Goal: Information Seeking & Learning: Check status

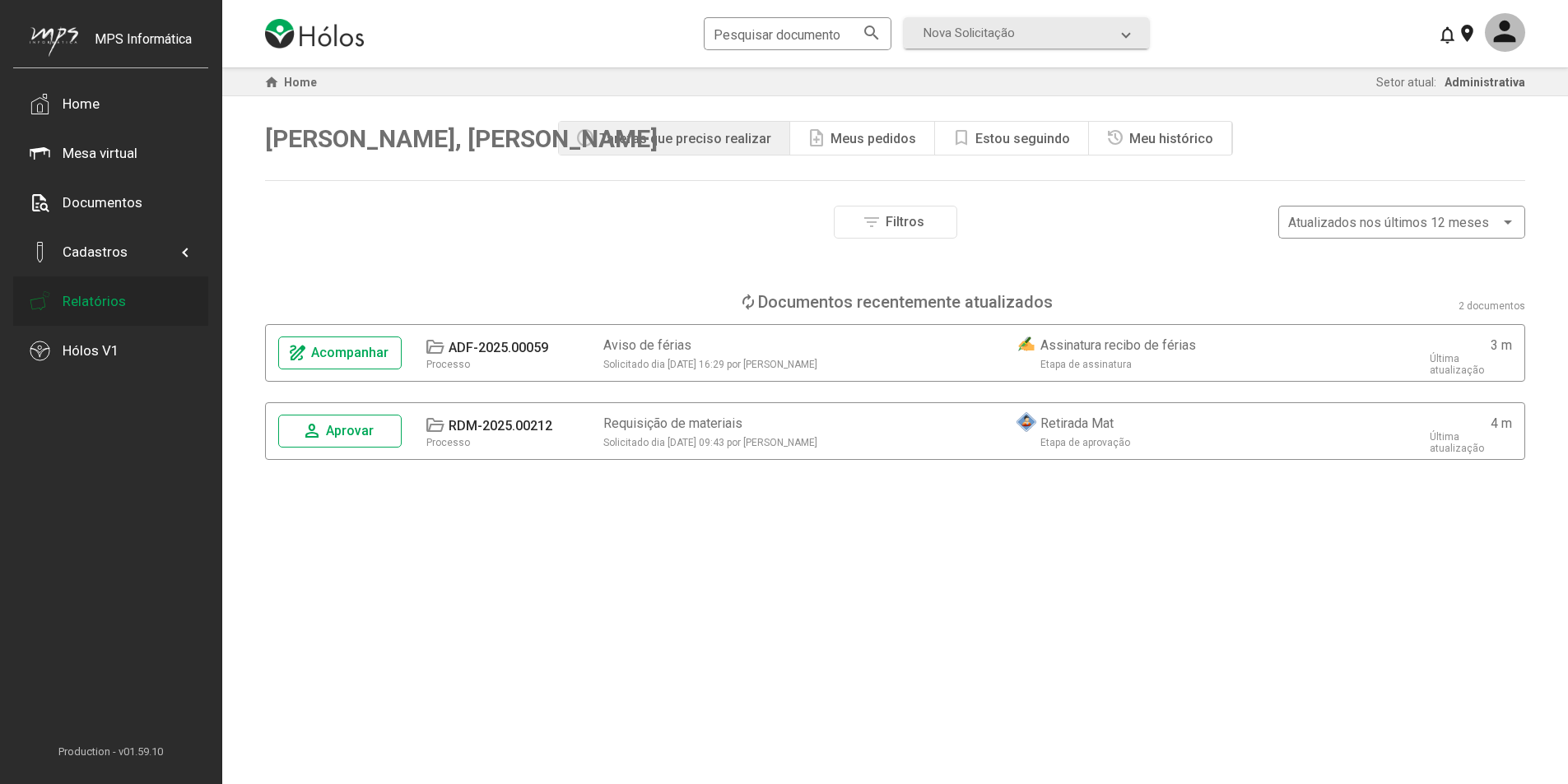
click at [109, 307] on div "Relatórios" at bounding box center [94, 301] width 64 height 16
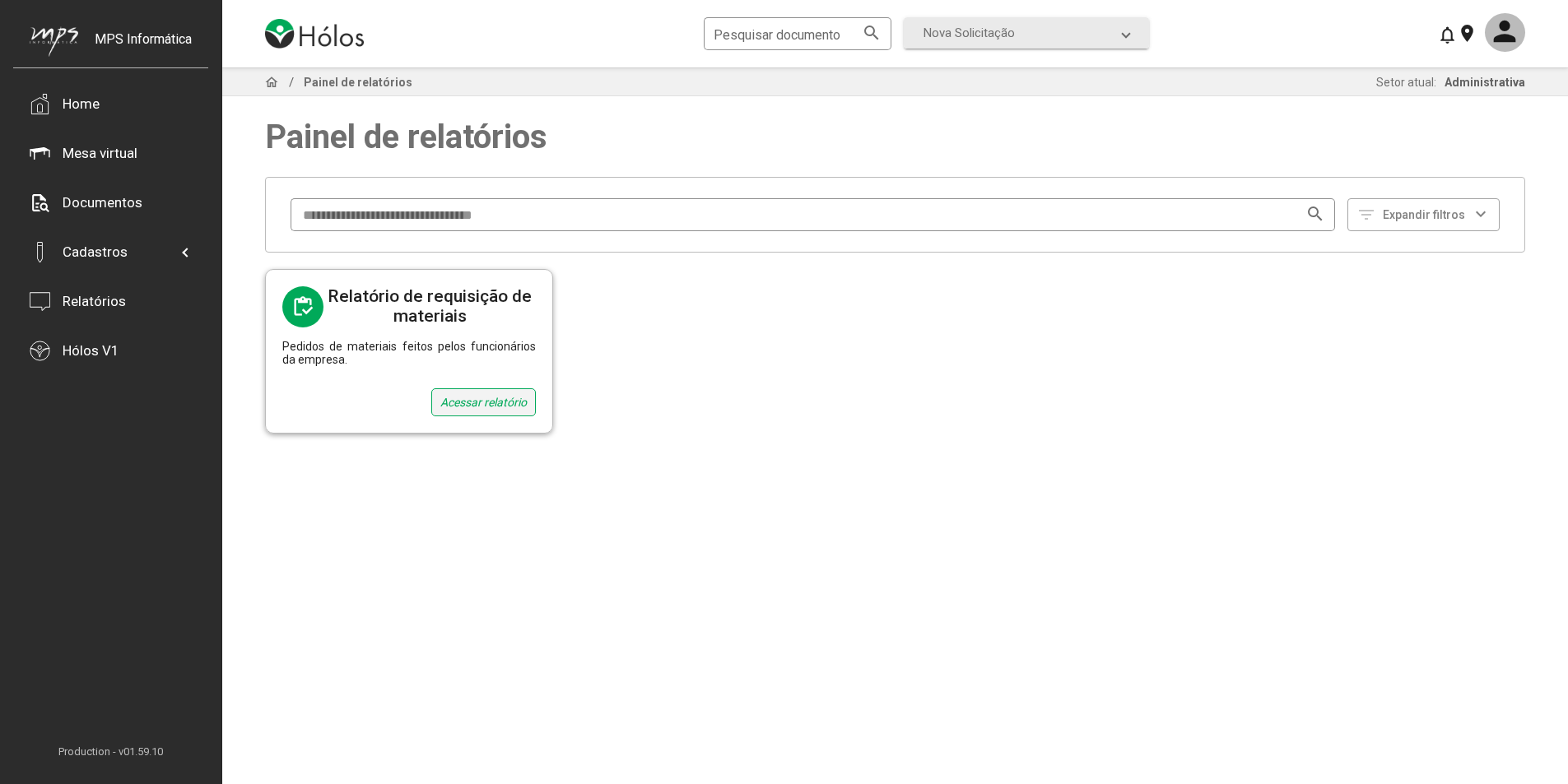
click at [479, 401] on div "Acessar relatório" at bounding box center [483, 401] width 104 height 28
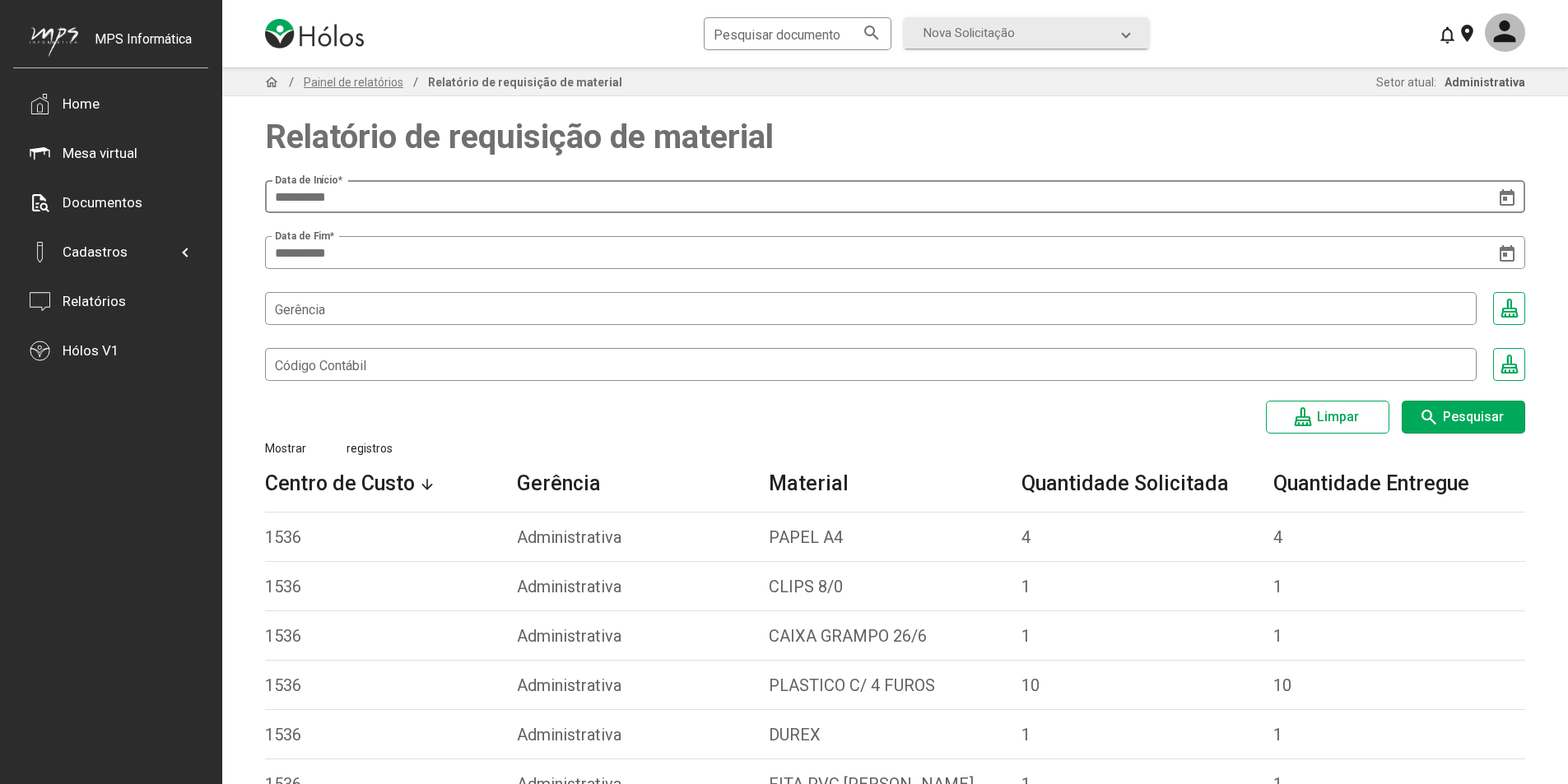
click at [1512, 198] on icon "Open calendar" at bounding box center [1507, 198] width 14 height 16
click at [487, 245] on button "Next month" at bounding box center [488, 247] width 33 height 33
click at [457, 319] on div "1" at bounding box center [452, 316] width 30 height 30
type input "**********"
click at [1503, 411] on span "search Pesquisar" at bounding box center [1463, 418] width 89 height 29
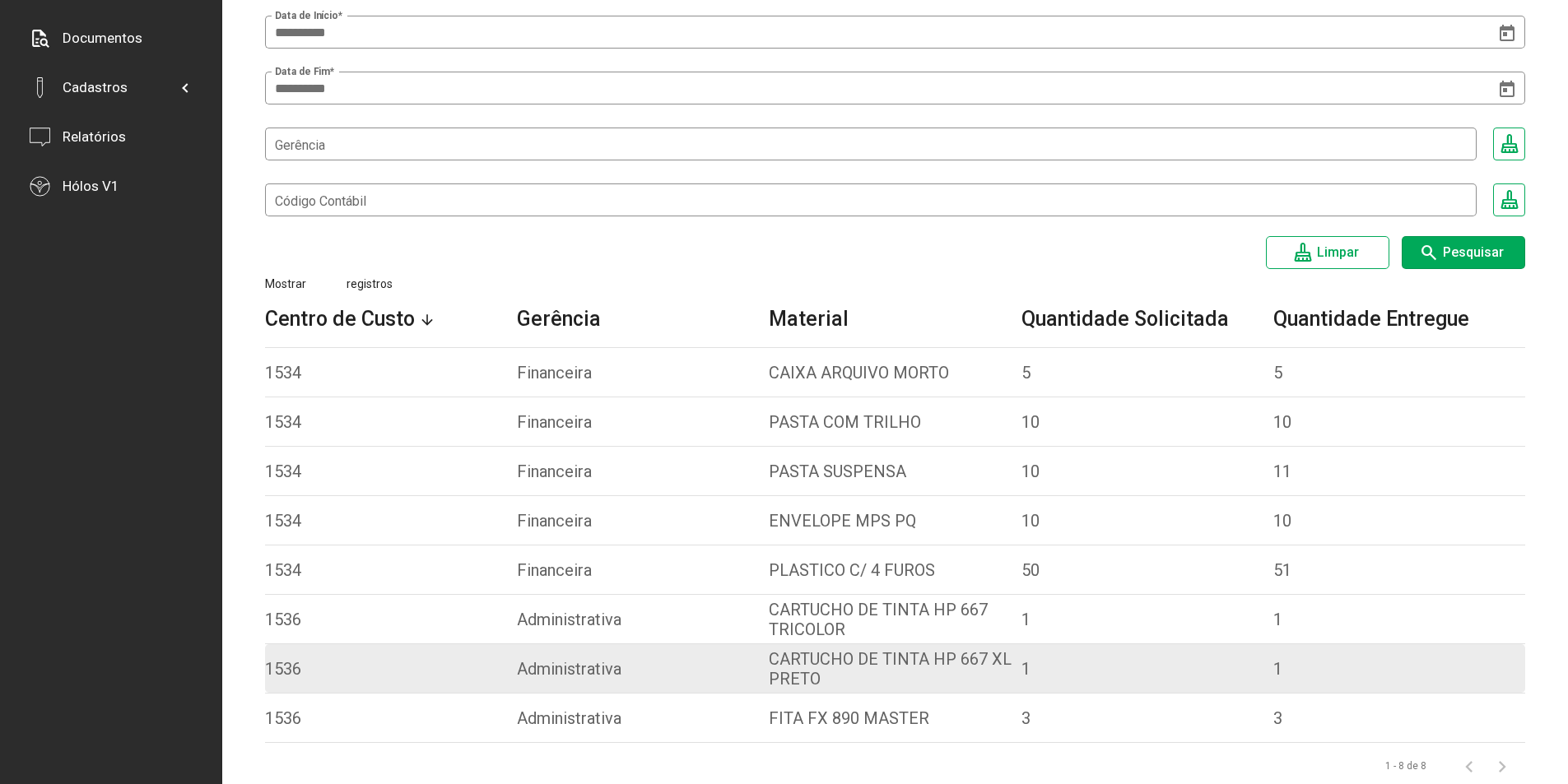
scroll to position [227, 0]
